Goal: Information Seeking & Learning: Find contact information

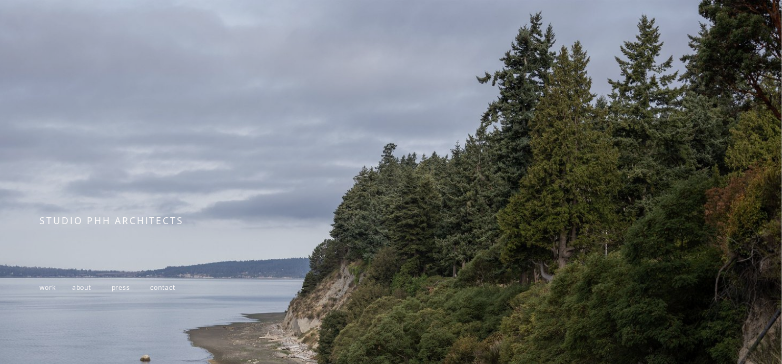
click at [175, 289] on span "contact" at bounding box center [162, 287] width 25 height 9
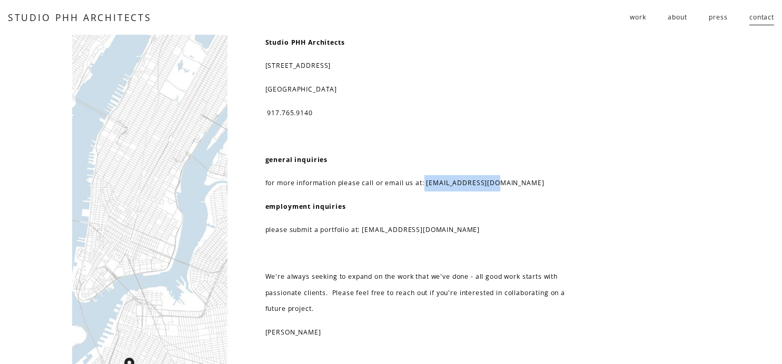
drag, startPoint x: 447, startPoint y: 183, endPoint x: 539, endPoint y: 182, distance: 92.1
click at [541, 182] on p "for more information please call or email us at: [EMAIL_ADDRESS][DOMAIN_NAME]" at bounding box center [423, 183] width 316 height 16
copy p "[EMAIL_ADDRESS][DOMAIN_NAME]"
